Goal: Information Seeking & Learning: Learn about a topic

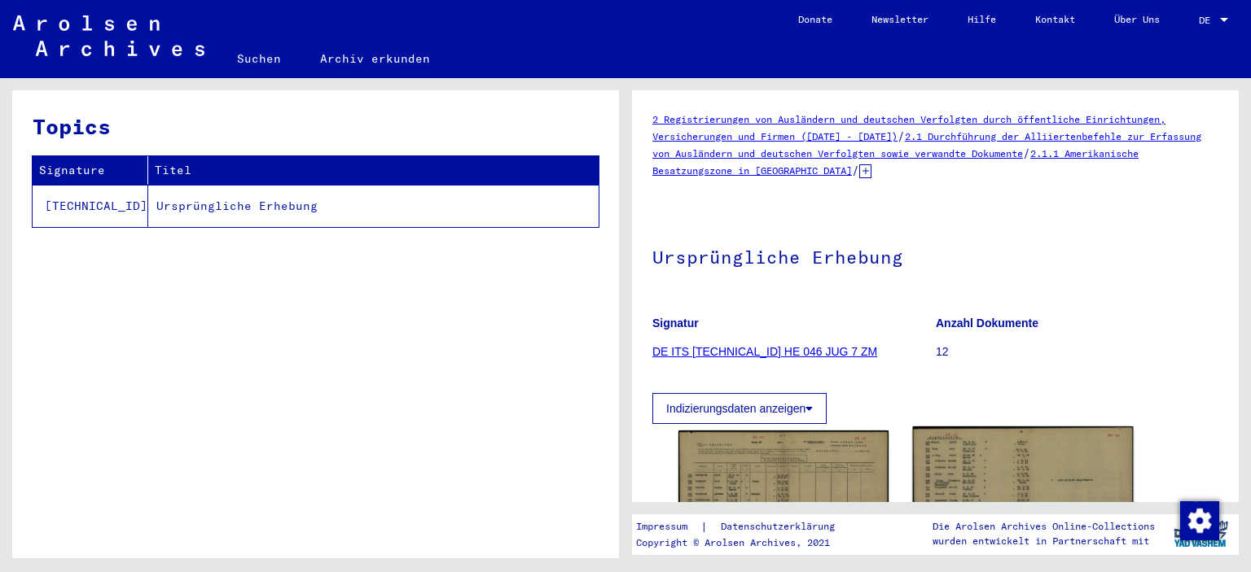
scroll to position [66, 0]
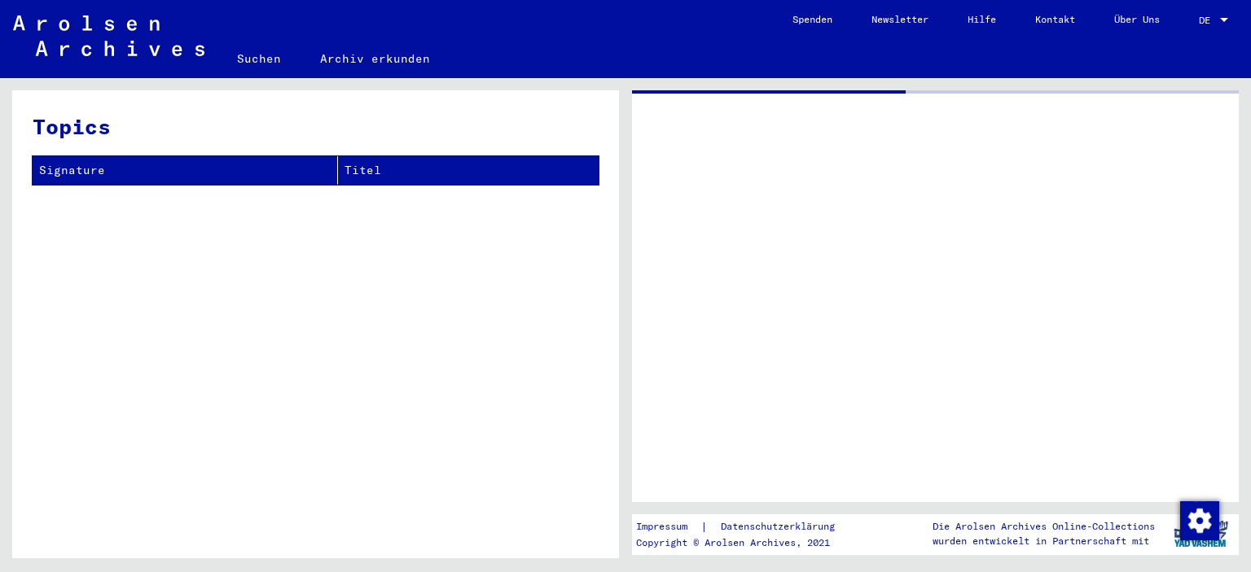
click at [951, 423] on div at bounding box center [935, 296] width 607 height 412
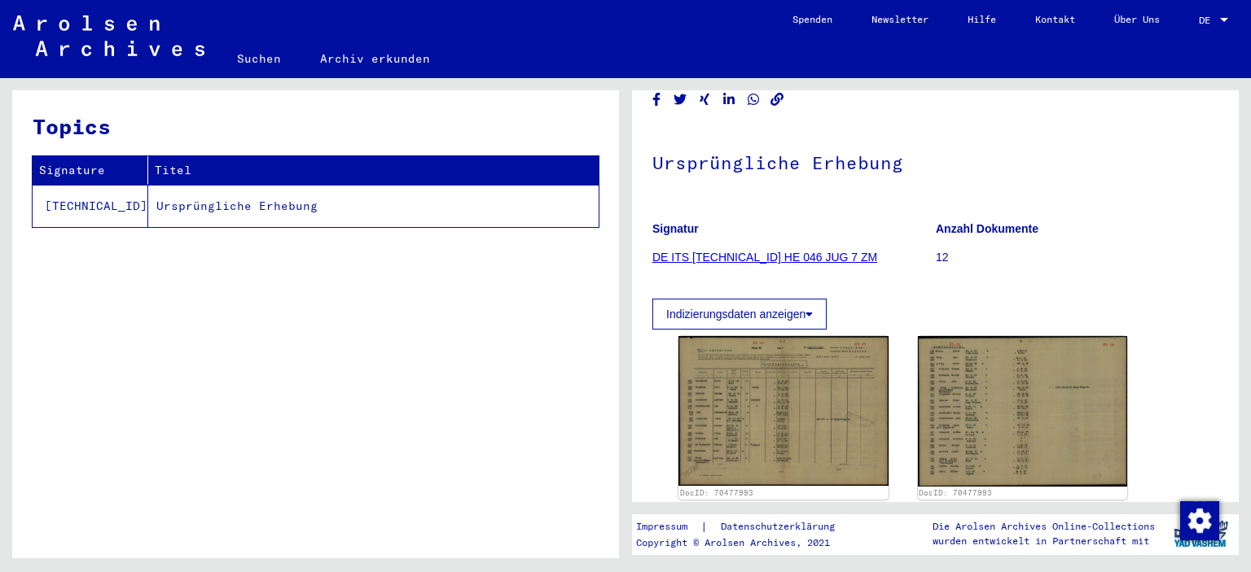
scroll to position [244, 0]
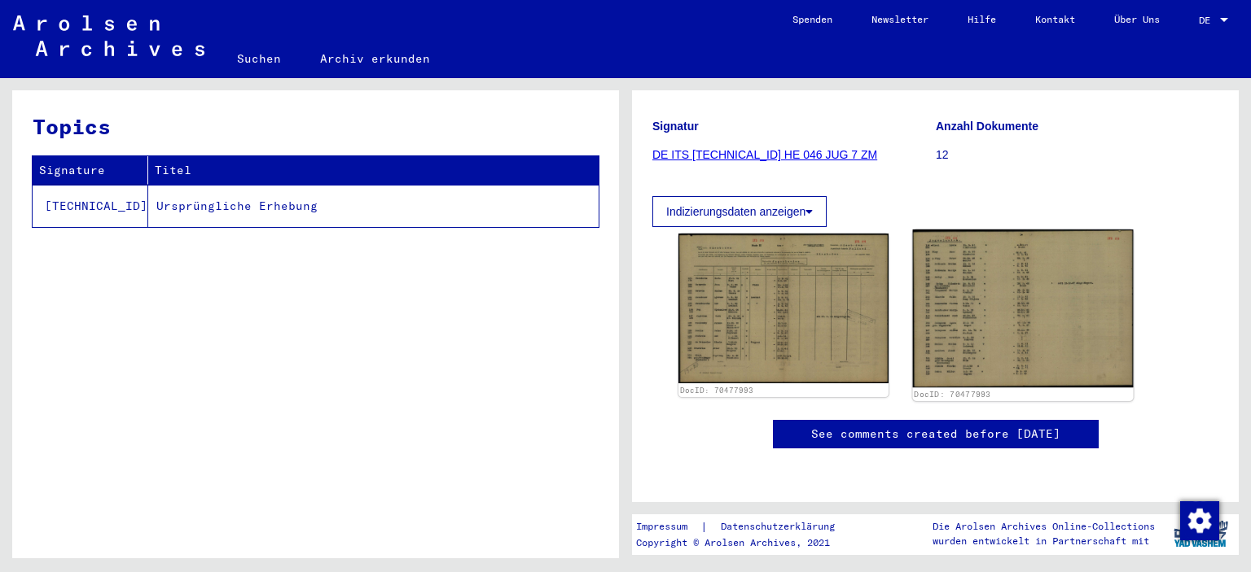
click at [982, 292] on img at bounding box center [1022, 309] width 220 height 158
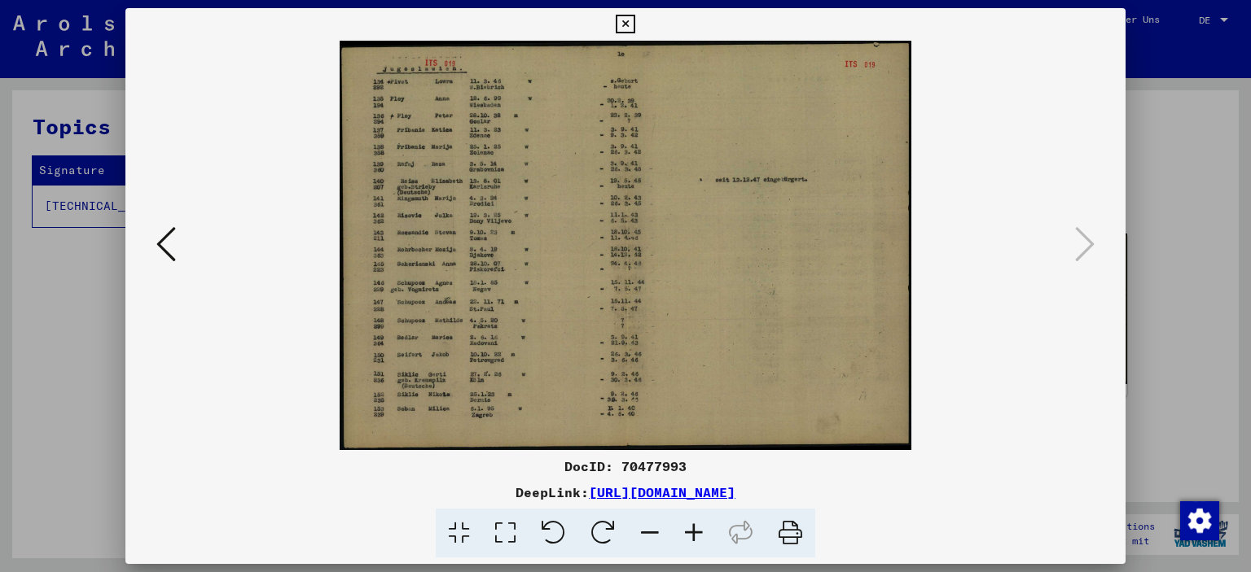
click at [687, 535] on icon at bounding box center [694, 534] width 44 height 50
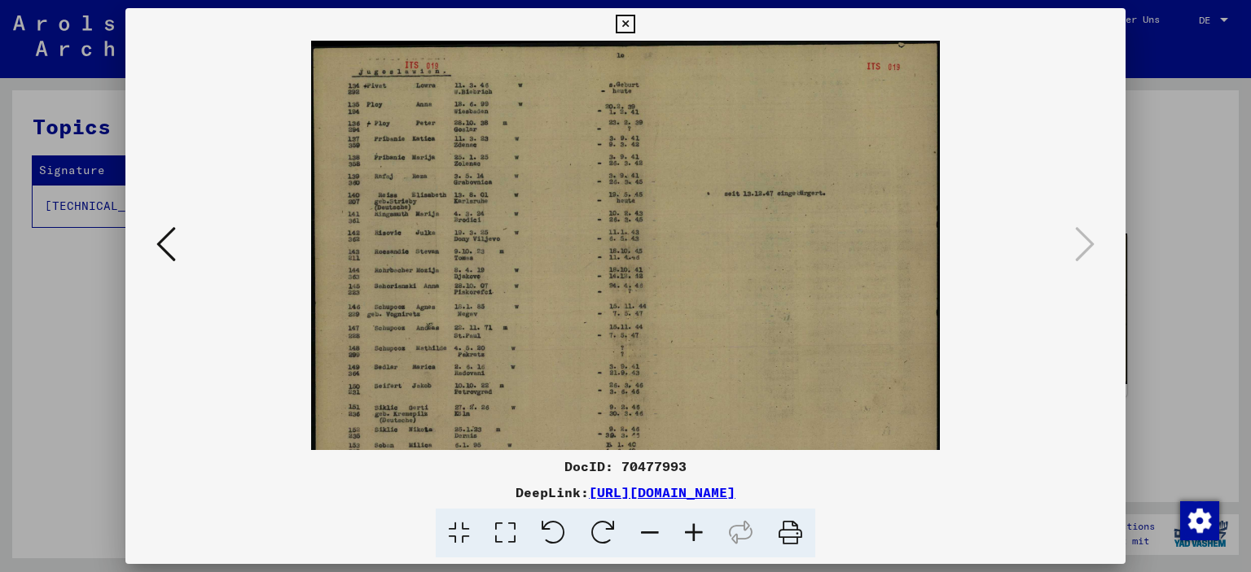
click at [687, 535] on icon at bounding box center [694, 534] width 44 height 50
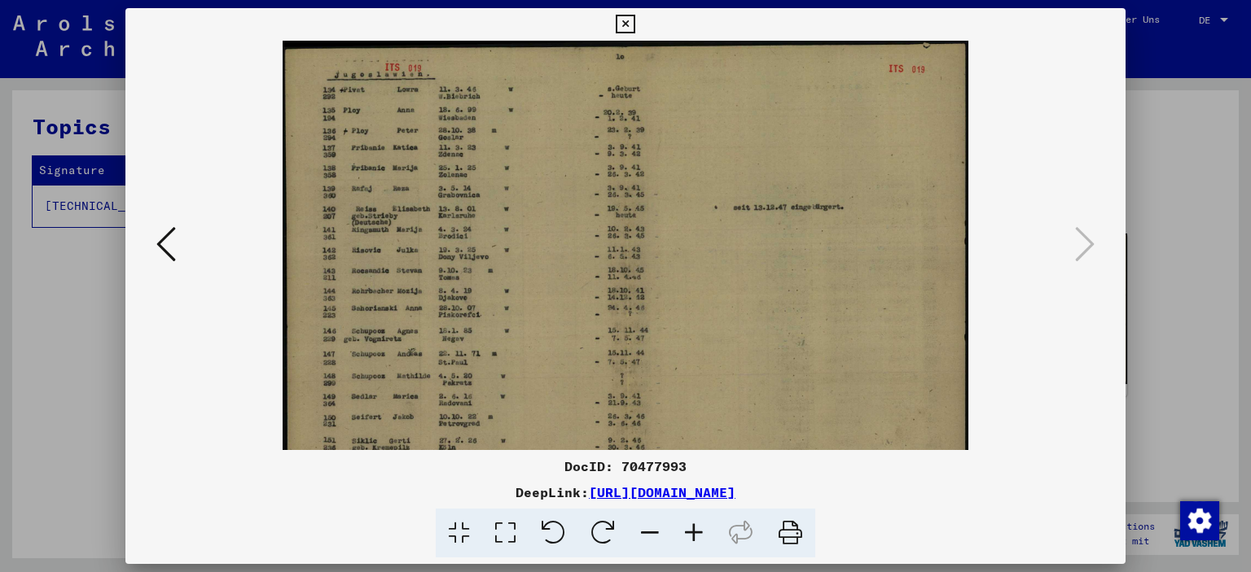
click at [687, 535] on icon at bounding box center [694, 534] width 44 height 50
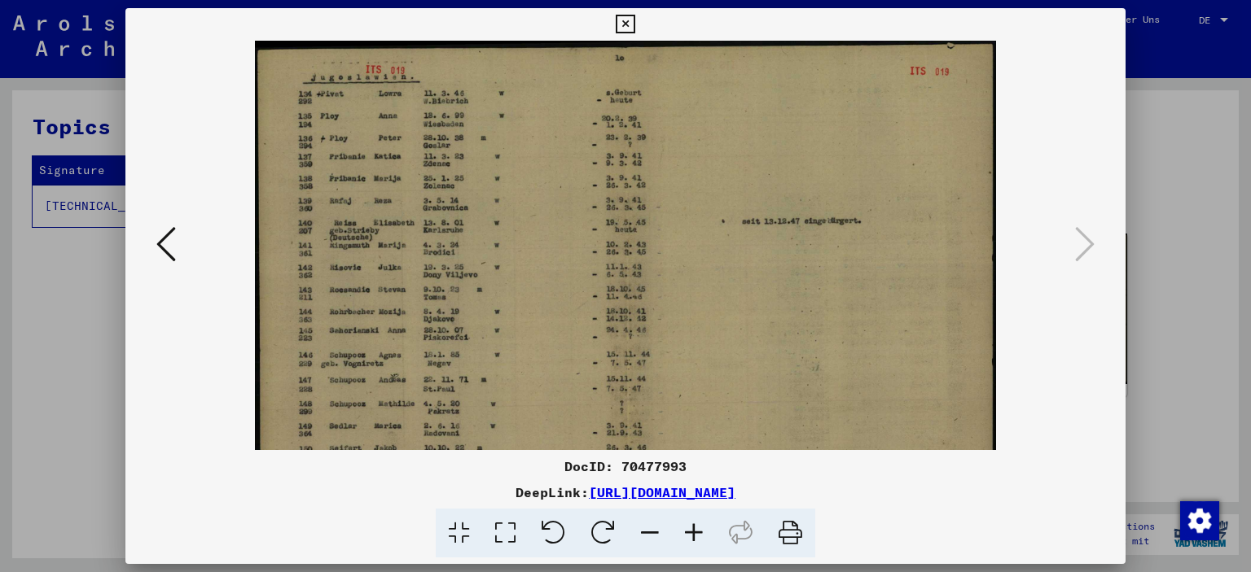
click at [687, 535] on icon at bounding box center [694, 534] width 44 height 50
click at [687, 537] on icon at bounding box center [694, 534] width 44 height 50
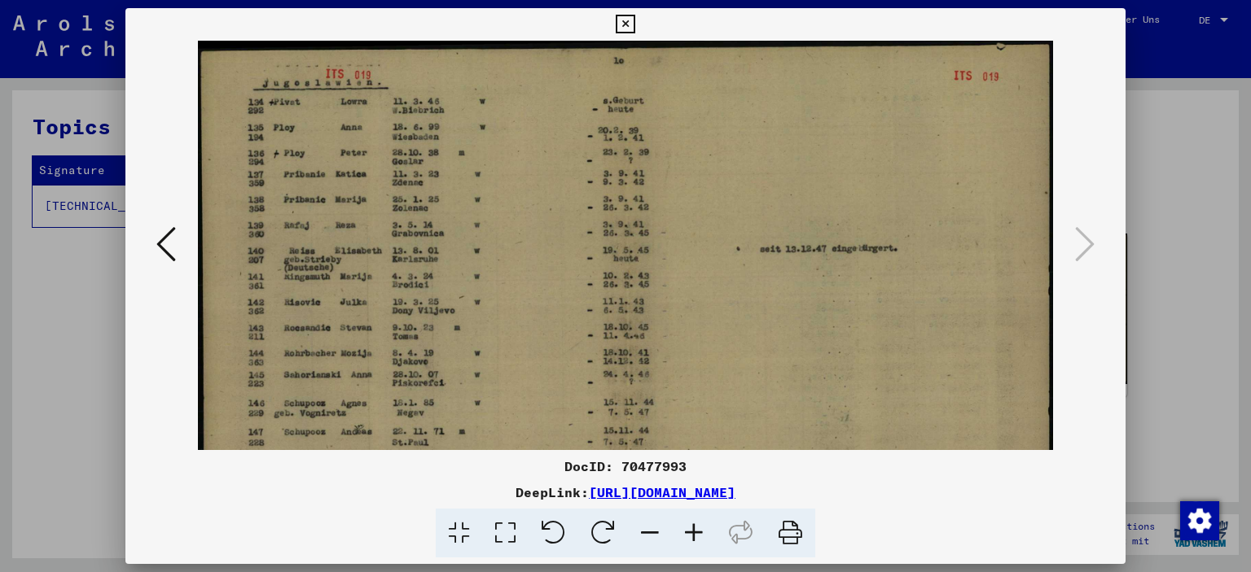
click at [688, 537] on icon at bounding box center [694, 534] width 44 height 50
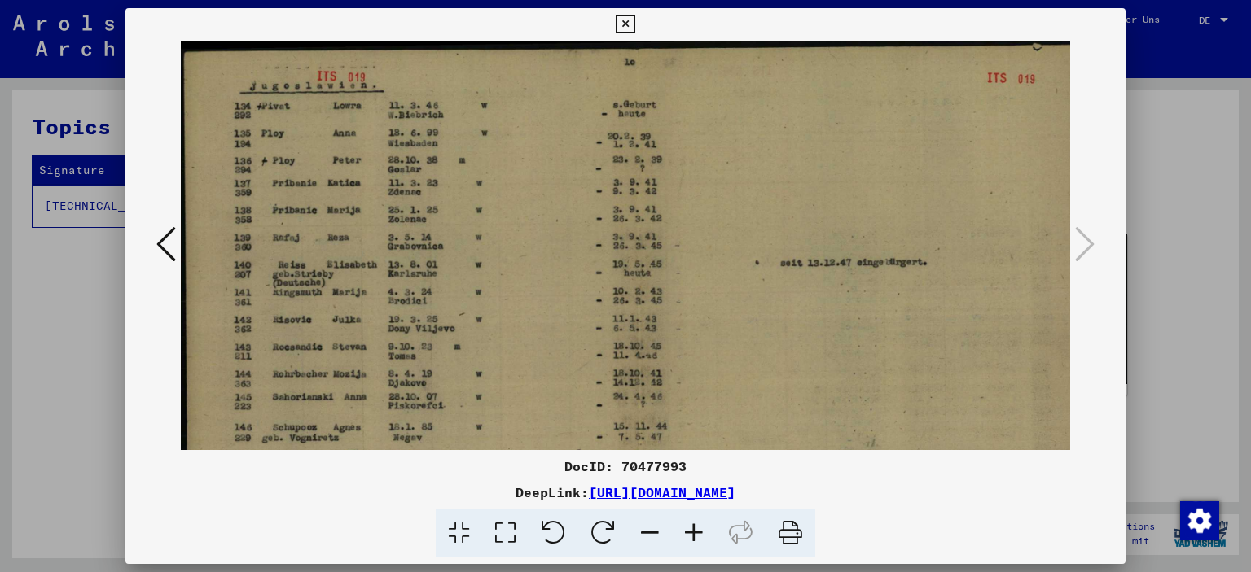
click at [688, 537] on icon at bounding box center [694, 534] width 44 height 50
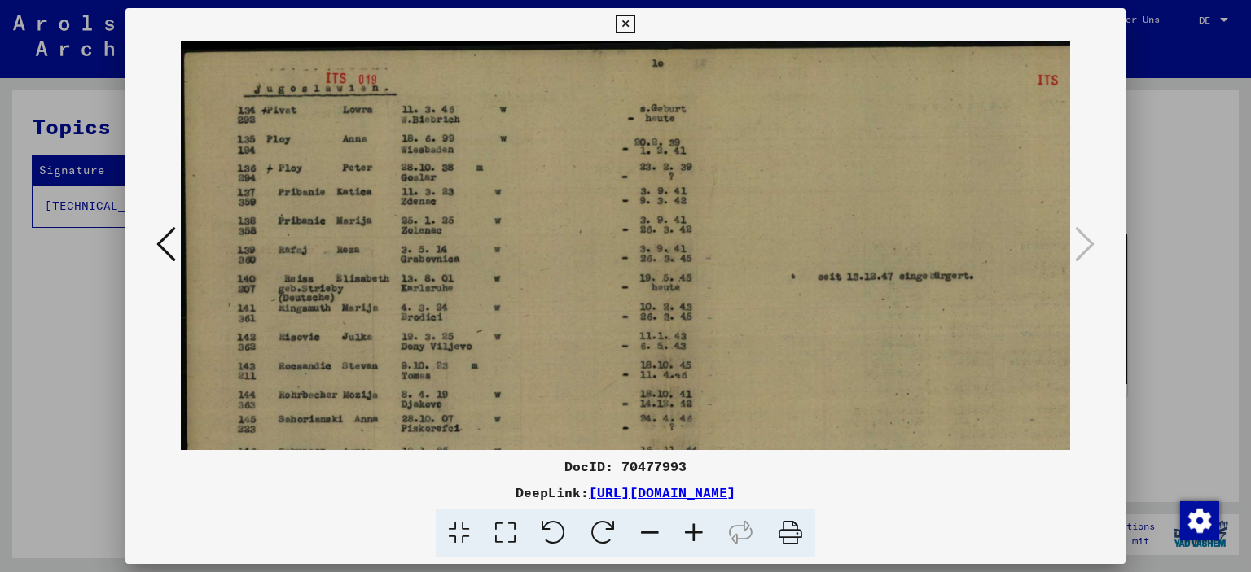
click at [688, 537] on icon at bounding box center [694, 534] width 44 height 50
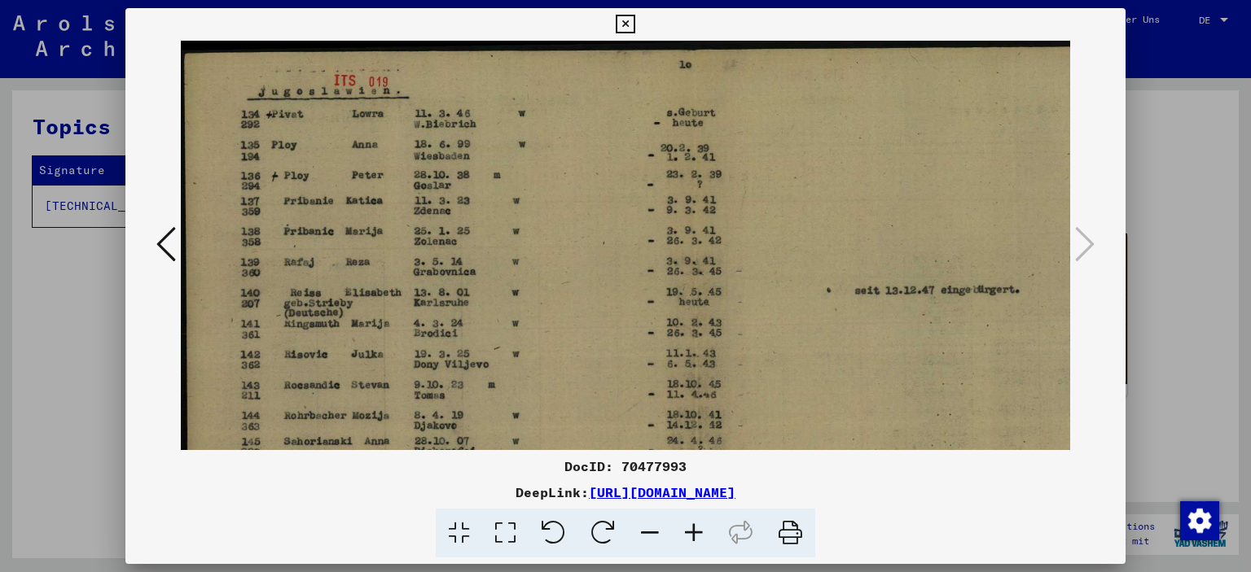
click at [617, 20] on icon at bounding box center [624, 25] width 19 height 20
